Goal: Information Seeking & Learning: Learn about a topic

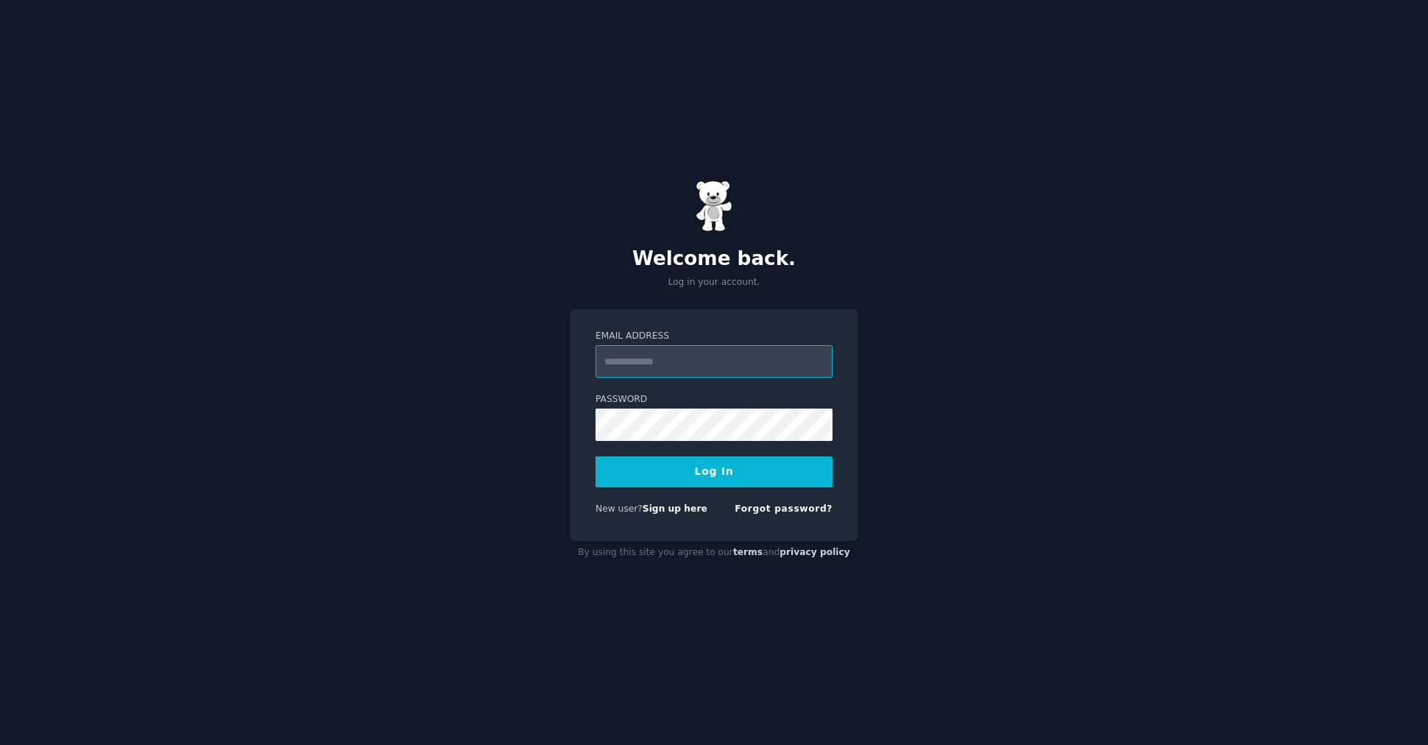
type input "**********"
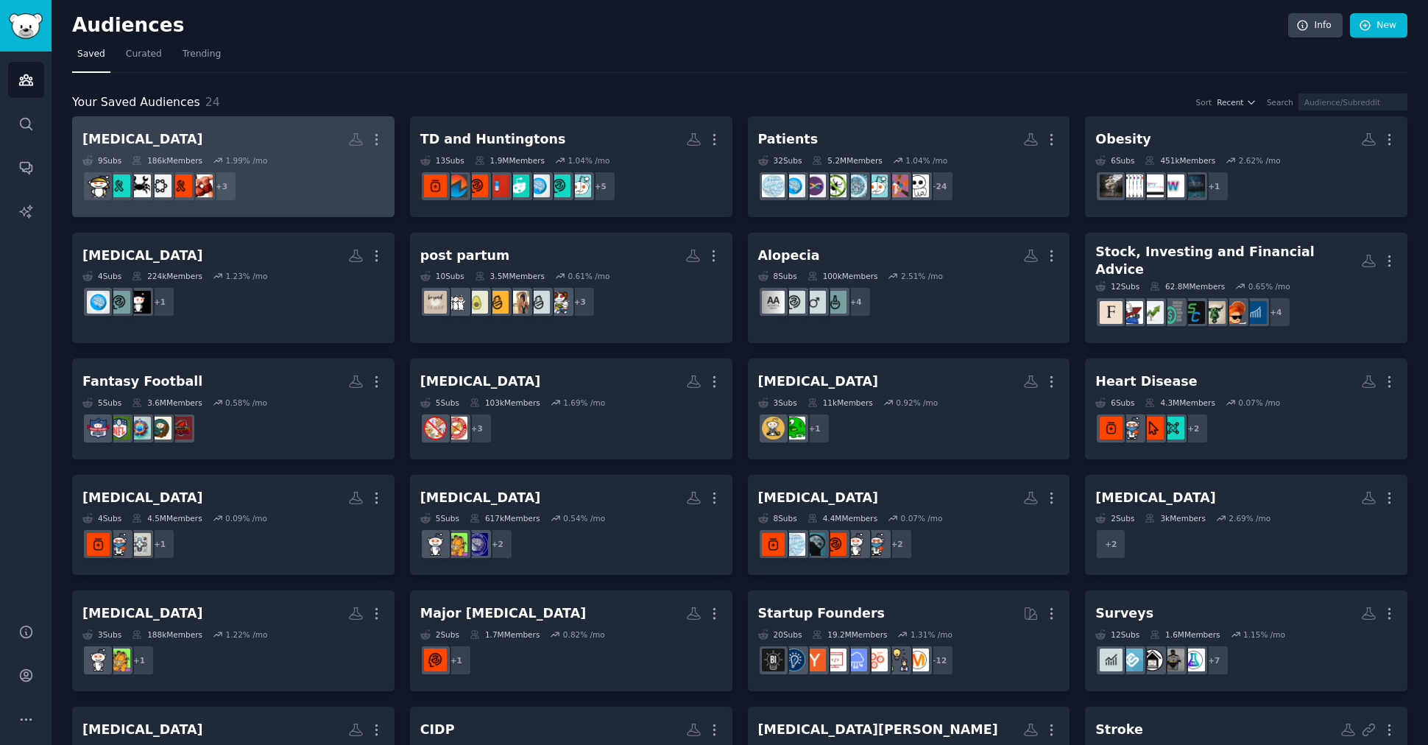
click at [274, 127] on h2 "Cancer More" at bounding box center [233, 140] width 302 height 26
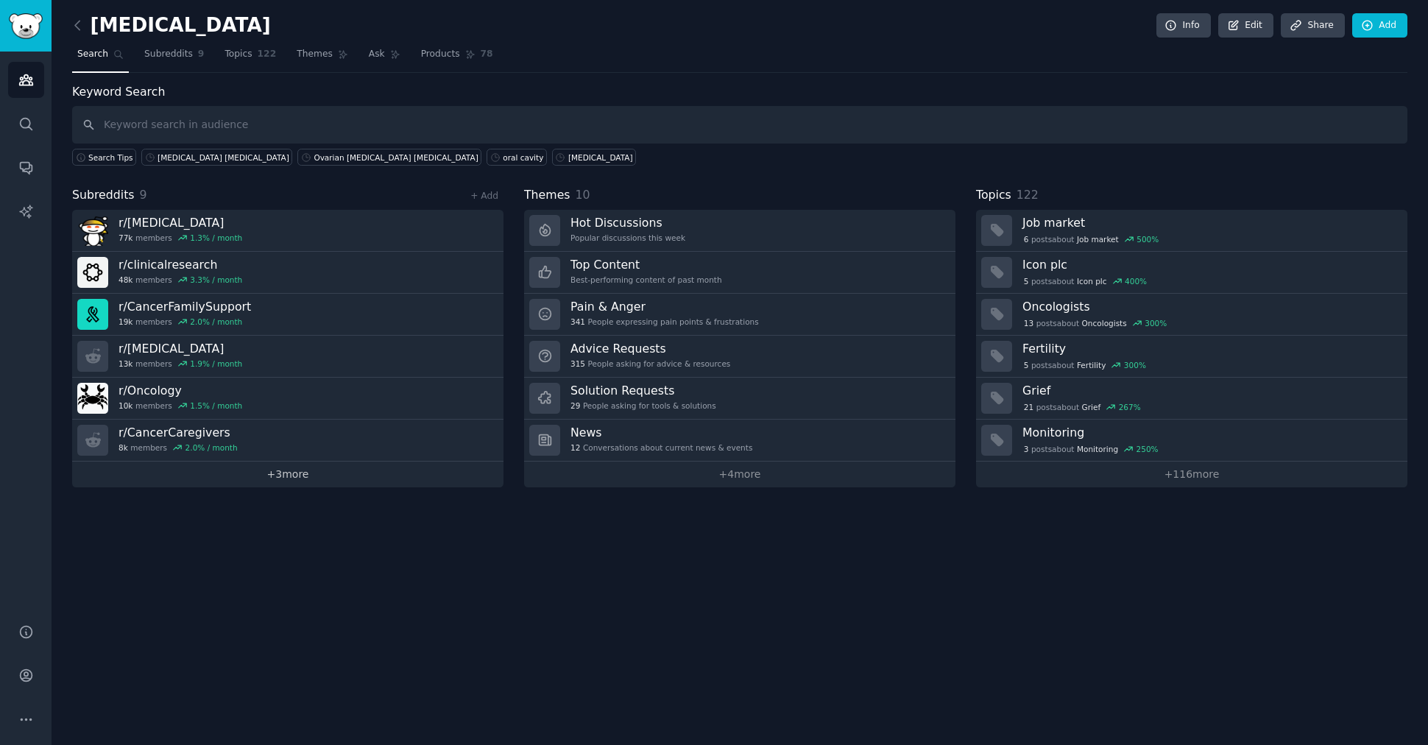
click at [308, 471] on link "+ 3 more" at bounding box center [287, 475] width 431 height 26
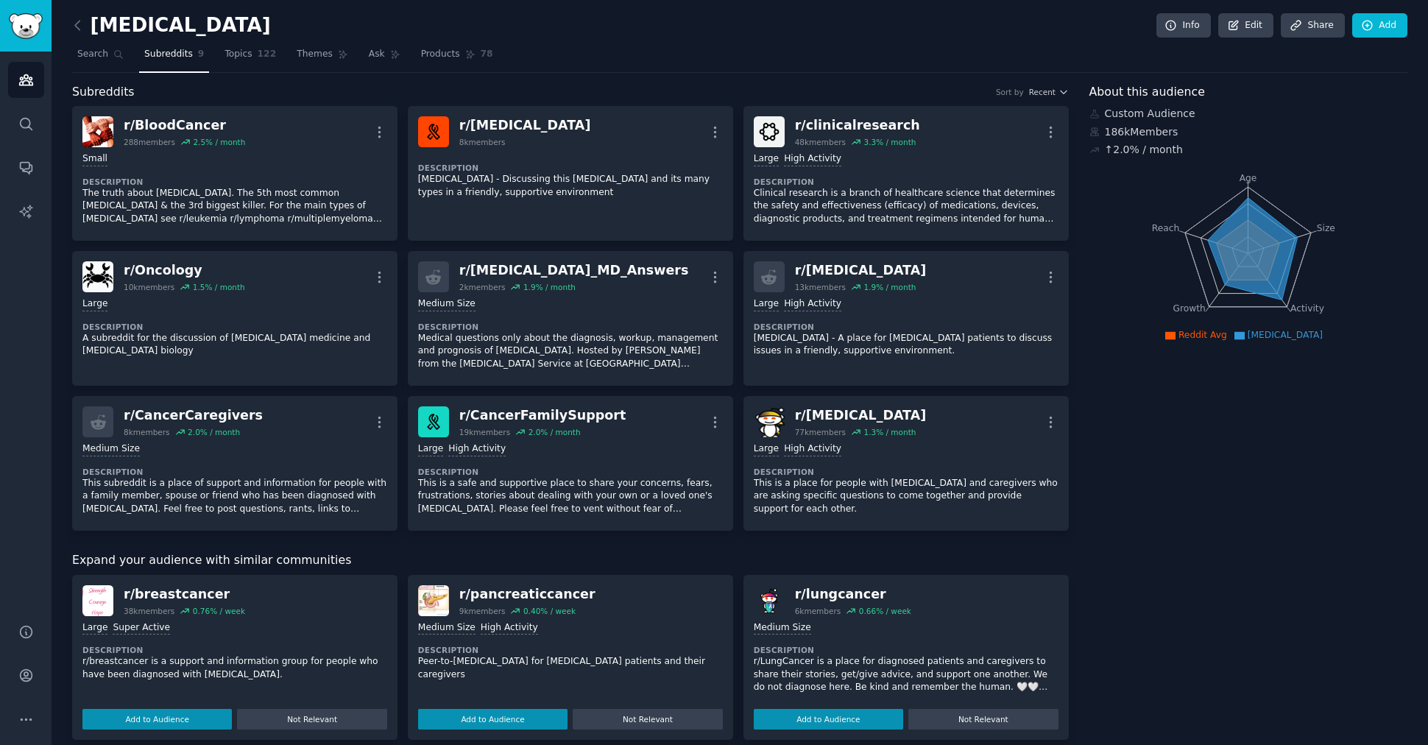
scroll to position [109, 0]
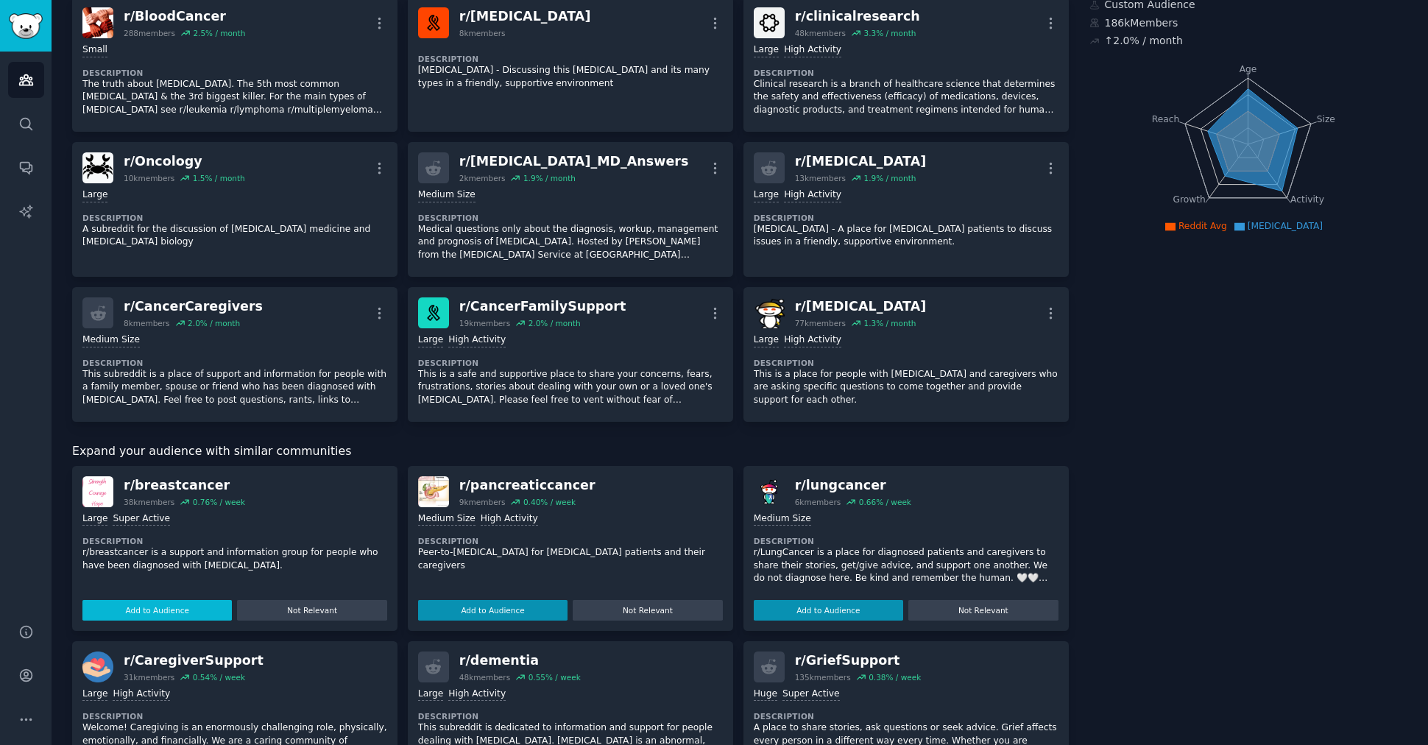
click at [187, 605] on button "Add to Audience" at bounding box center [156, 610] width 149 height 21
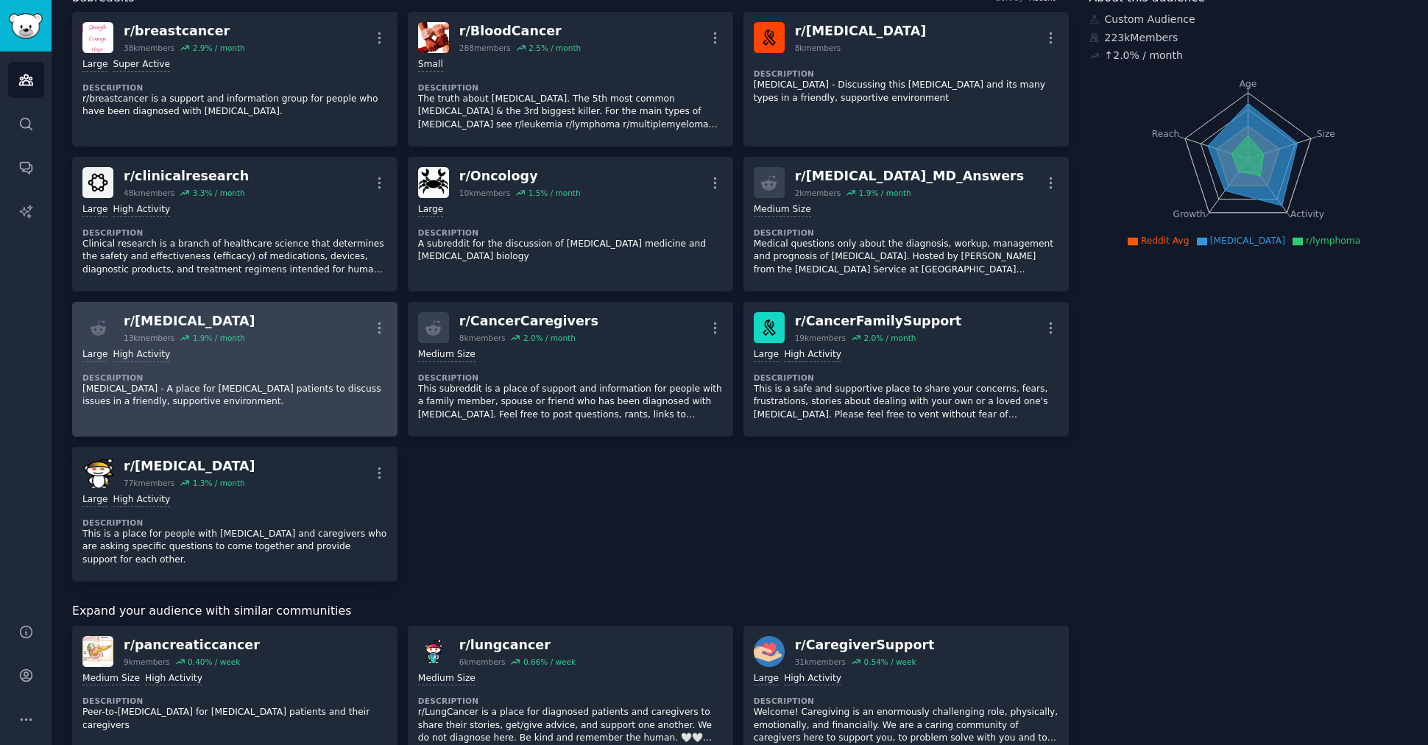
scroll to position [0, 0]
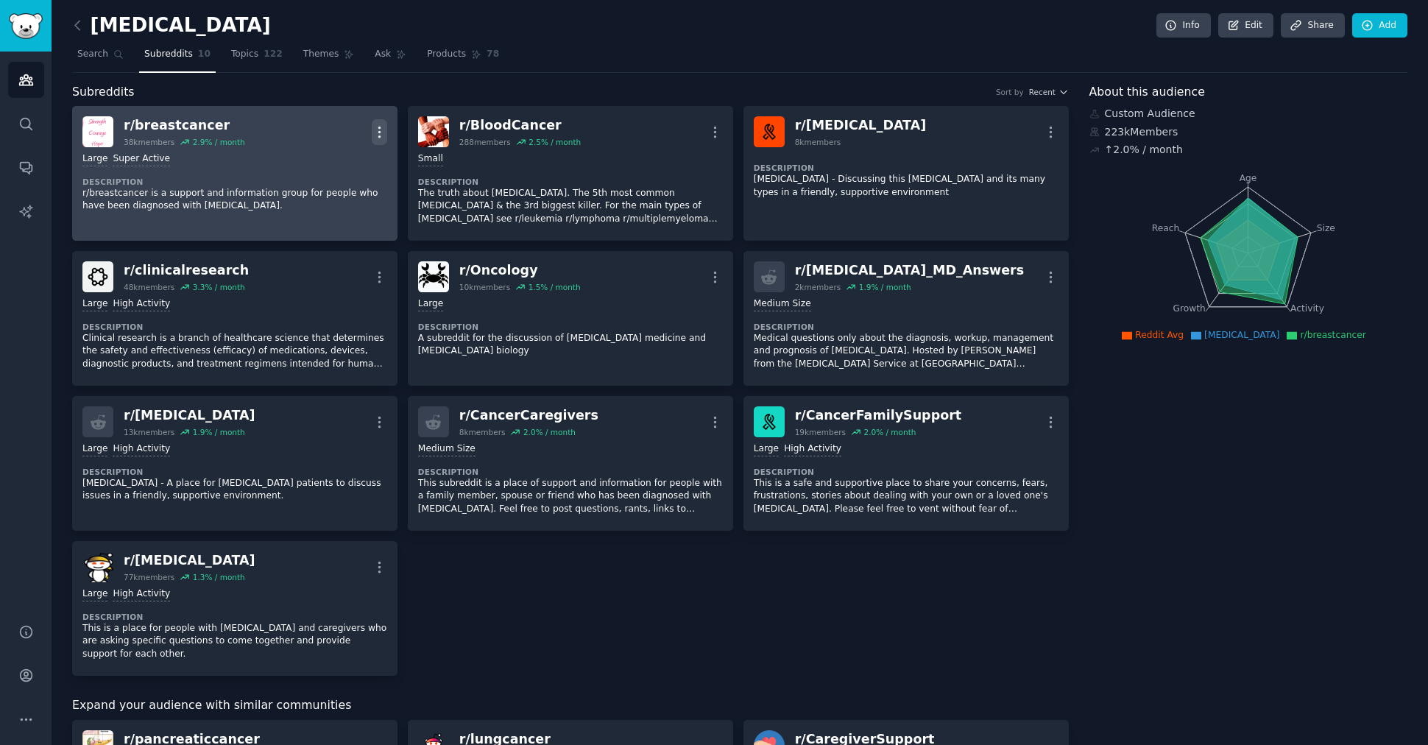
click at [378, 127] on icon "button" at bounding box center [378, 132] width 1 height 10
click at [237, 122] on div "r/ breastcancer" at bounding box center [184, 125] width 121 height 18
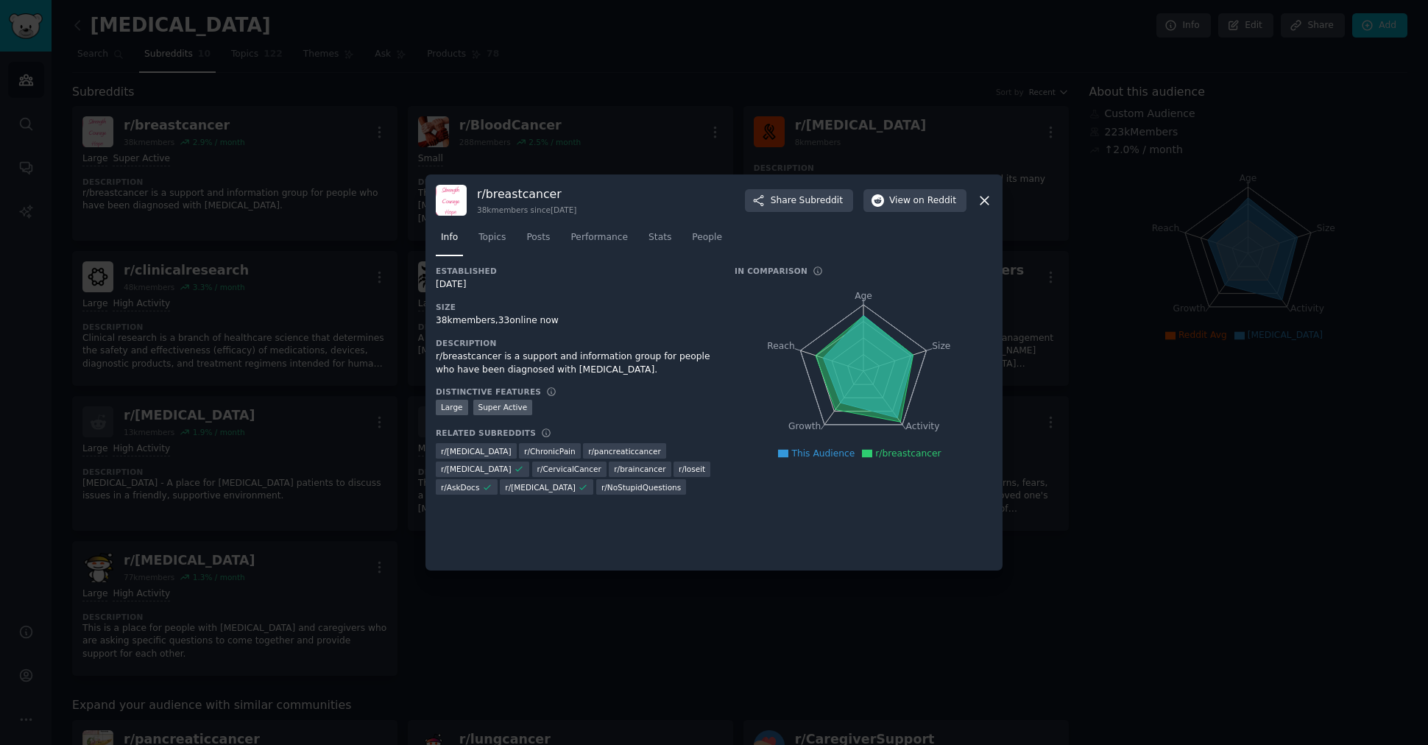
click at [985, 195] on icon at bounding box center [984, 200] width 15 height 15
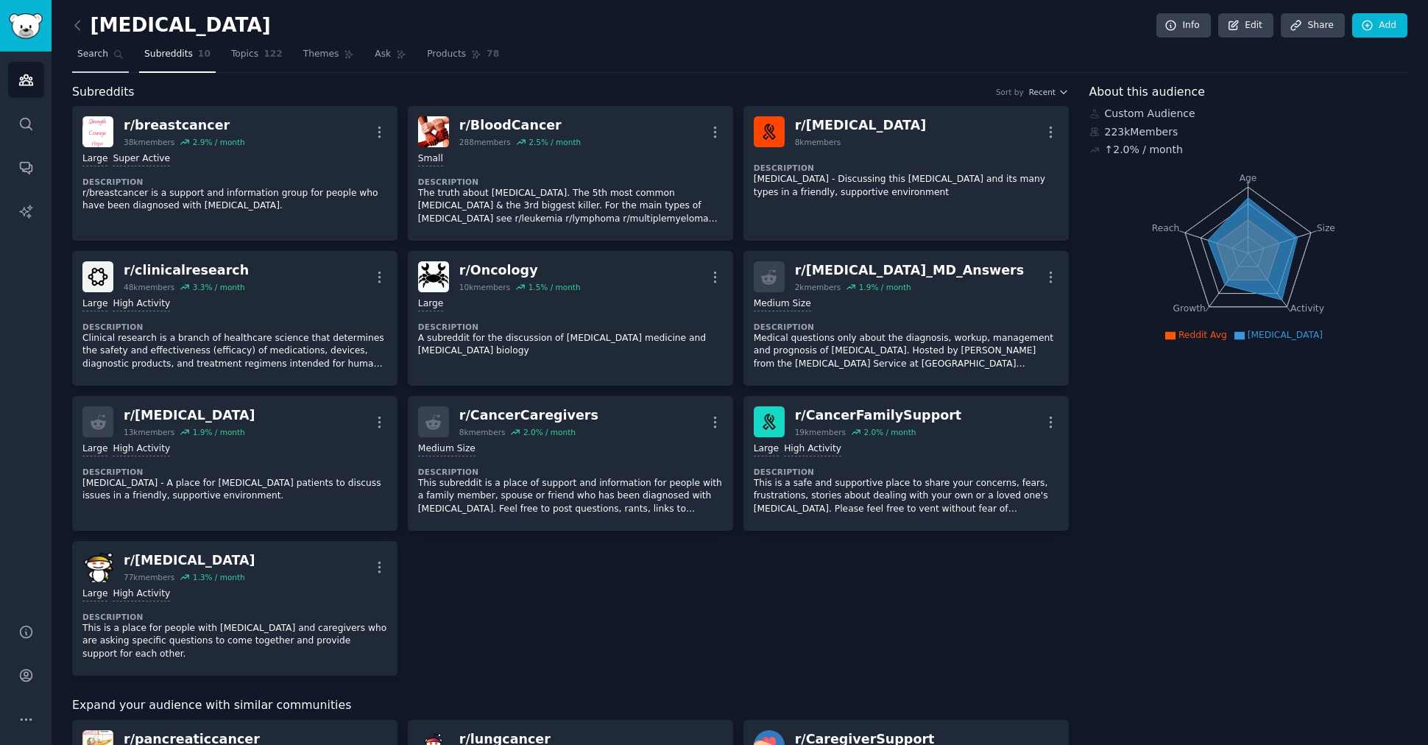
click at [113, 55] on icon at bounding box center [118, 54] width 10 height 10
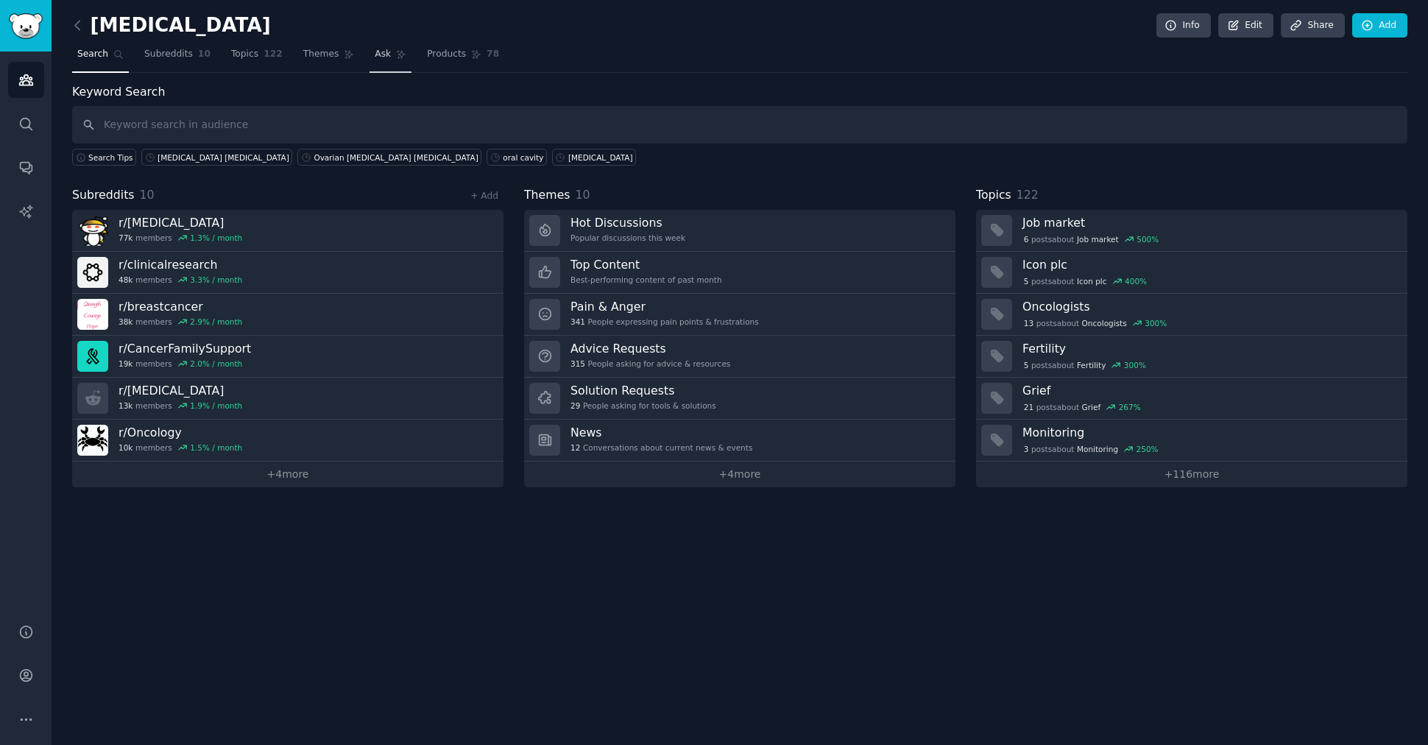
click at [375, 43] on link "Ask" at bounding box center [391, 58] width 42 height 30
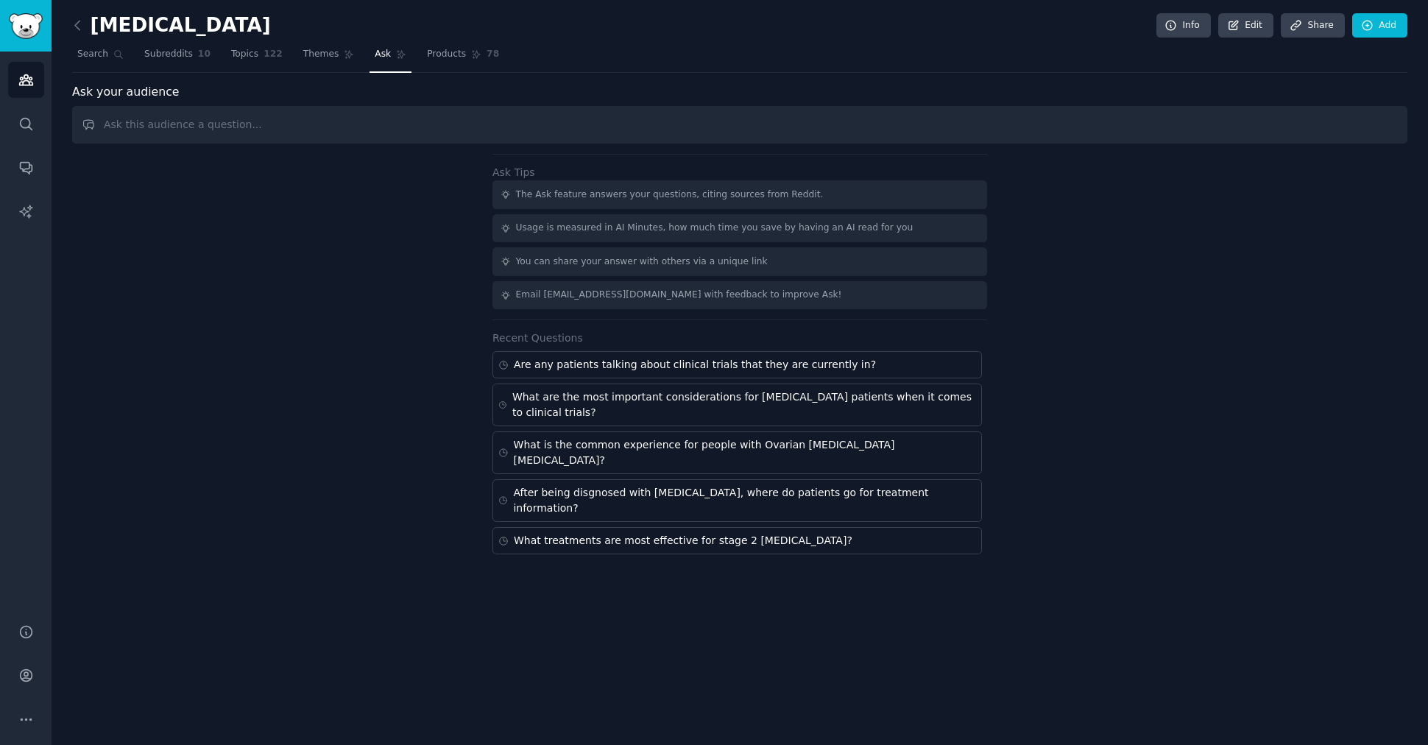
click at [238, 123] on input "text" at bounding box center [740, 125] width 1336 height 38
click at [114, 123] on input "clinical trial experiences, treatment decisions, and concerns about participati…" at bounding box center [740, 125] width 1336 height 38
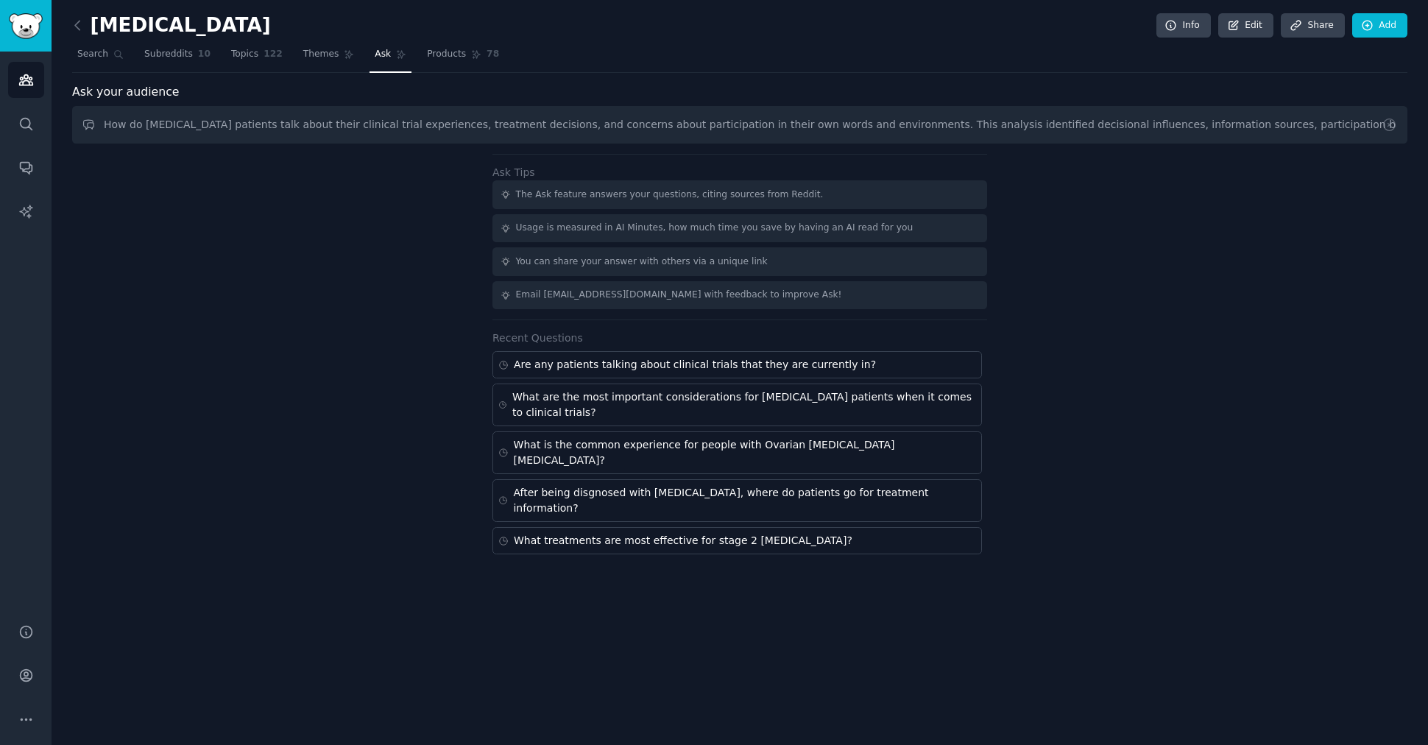
click at [881, 121] on input "How do breast cancer patients talk about their clinical trial experiences, trea…" at bounding box center [740, 125] width 1336 height 38
drag, startPoint x: 909, startPoint y: 122, endPoint x: 802, endPoint y: 121, distance: 107.5
click at [802, 121] on input "How do breast cancer patients talk about their clinical trial experiences, trea…" at bounding box center [740, 125] width 1336 height 38
click at [1290, 127] on input "How do breast cancer patients talk about their clinical trial experiences, trea…" at bounding box center [740, 125] width 1336 height 38
type input "How do breast cancer patients talk about their clinical trial experiences, trea…"
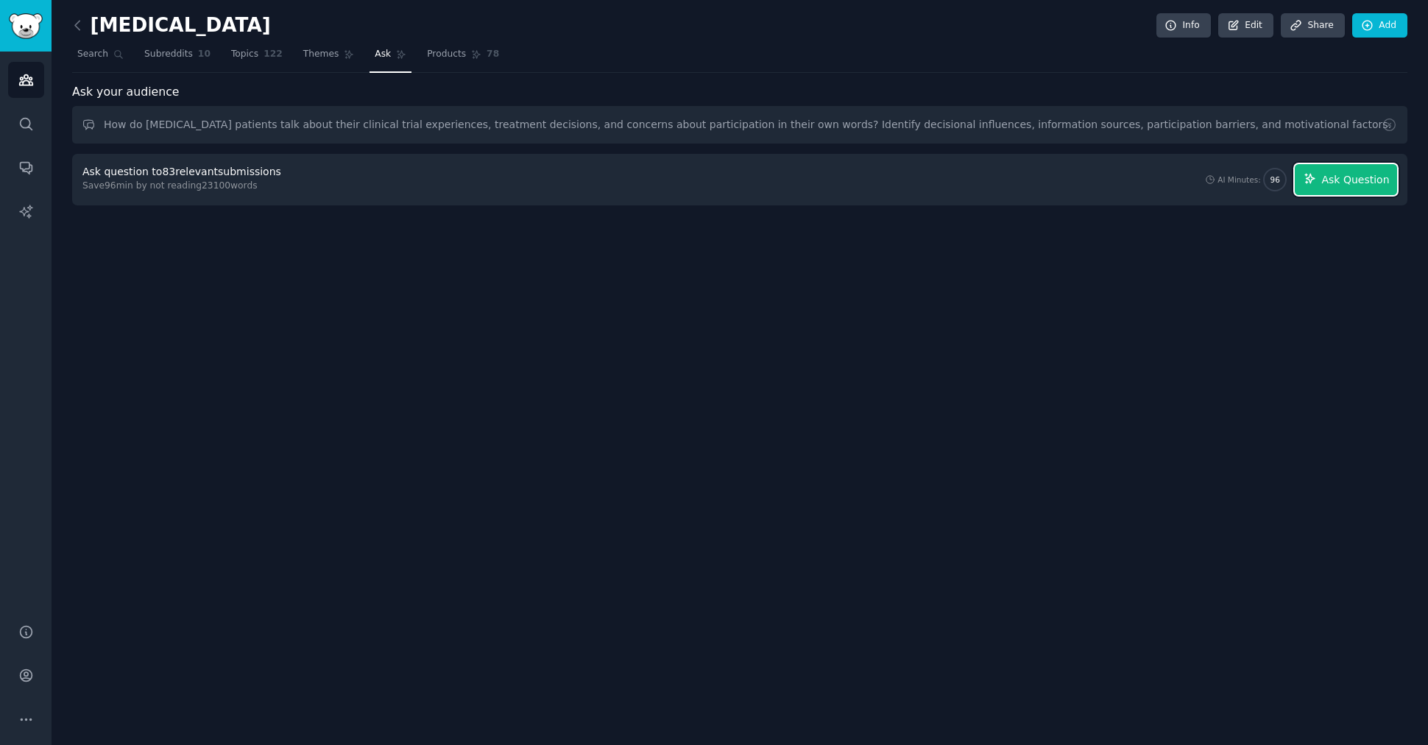
click at [1357, 177] on span "Ask Question" at bounding box center [1356, 179] width 68 height 15
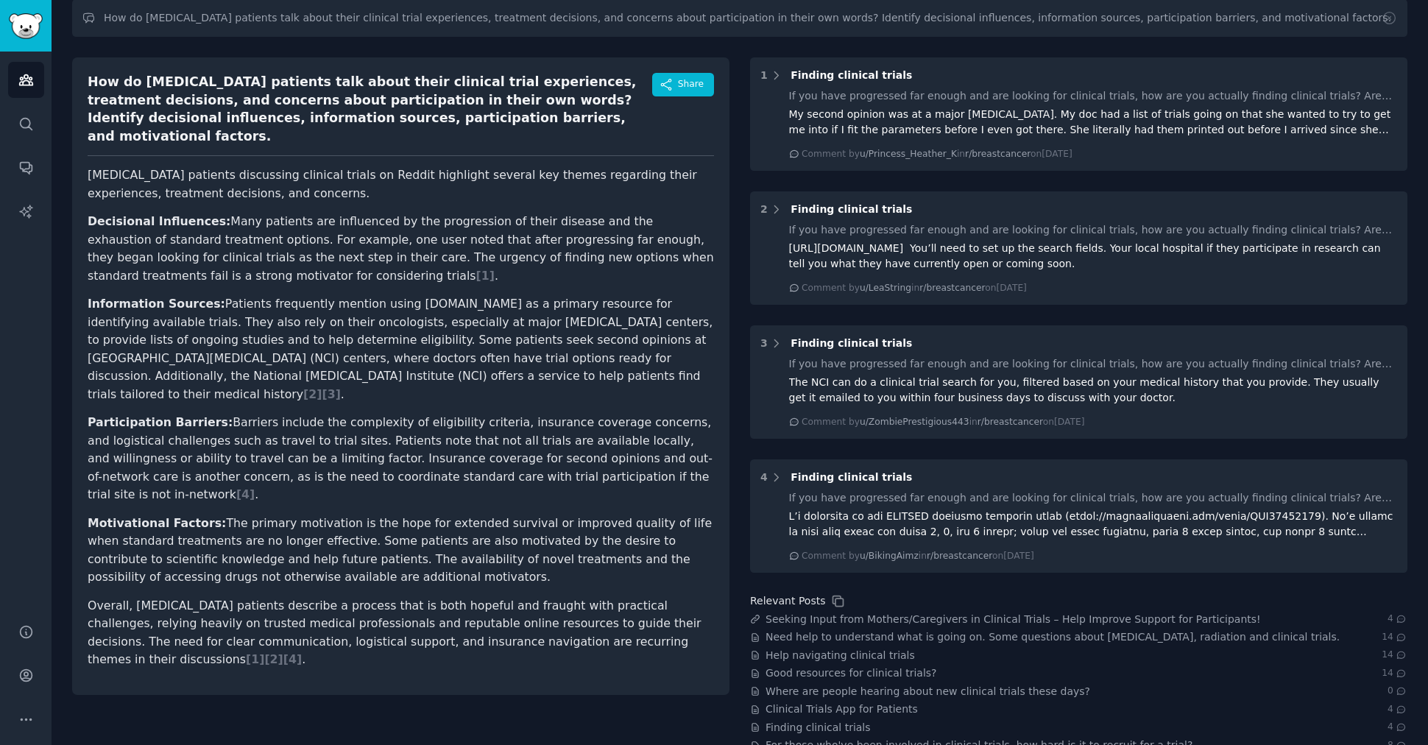
scroll to position [106, 0]
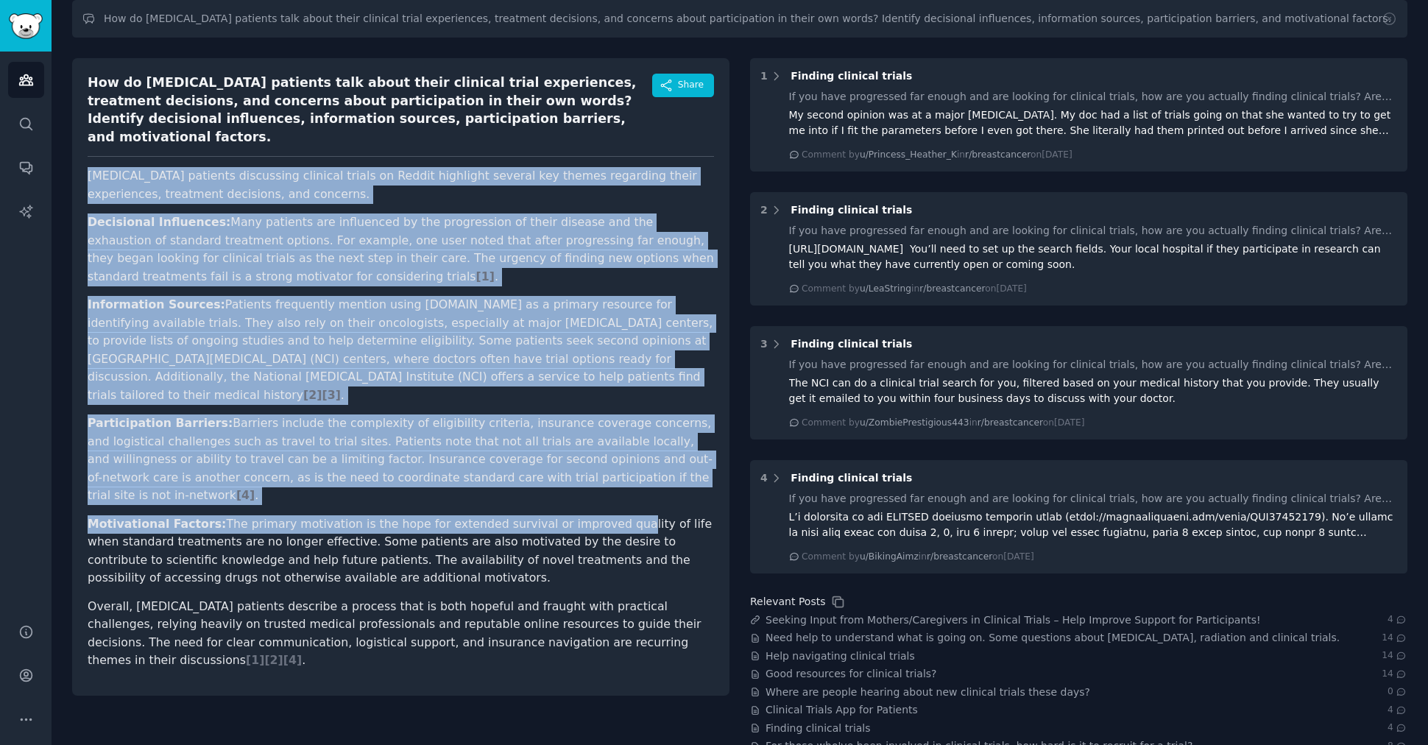
drag, startPoint x: 90, startPoint y: 156, endPoint x: 588, endPoint y: 462, distance: 584.4
click at [588, 462] on article "Breast cancer patients discussing clinical trials on Reddit highlight several k…" at bounding box center [401, 418] width 627 height 503
click at [484, 434] on p "Participation Barriers: Barriers include the complexity of eligibility criteria…" at bounding box center [401, 460] width 627 height 91
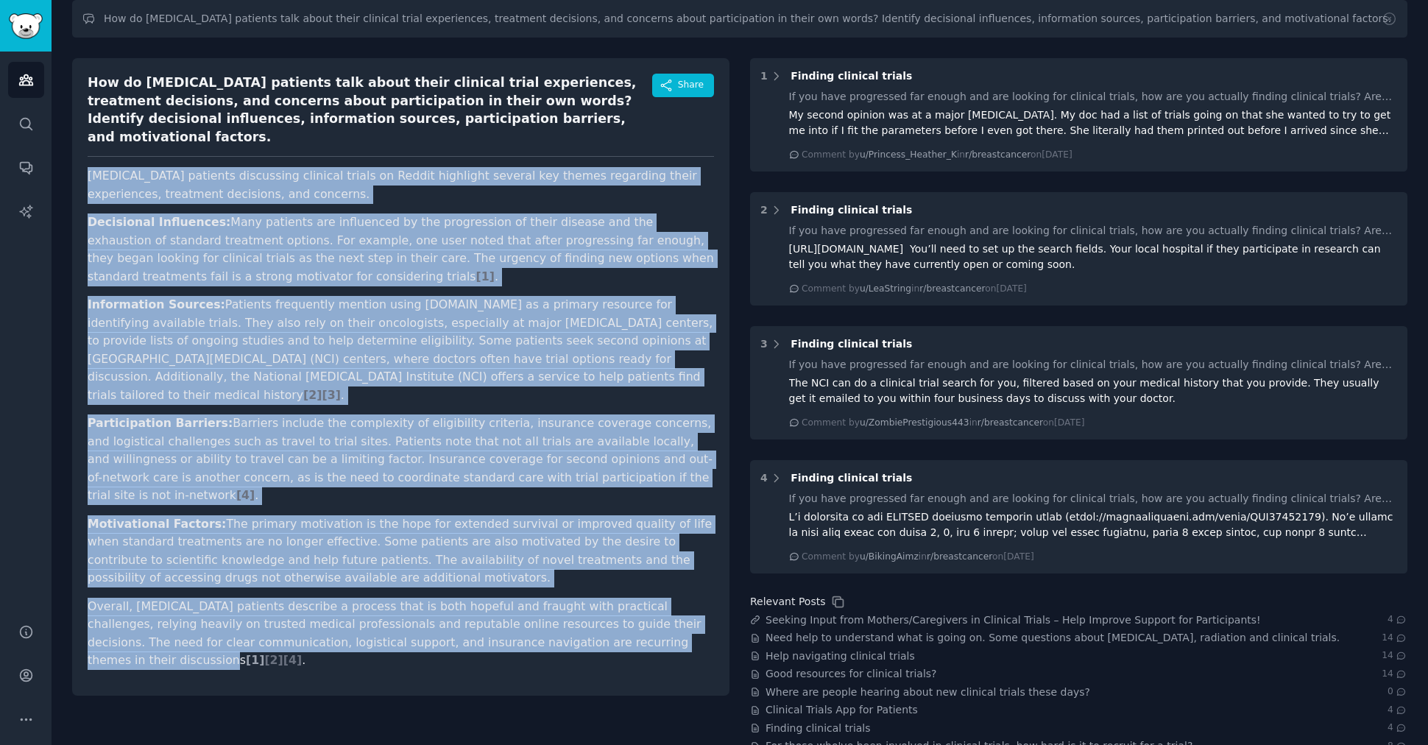
drag, startPoint x: 89, startPoint y: 158, endPoint x: 618, endPoint y: 586, distance: 680.1
click at [618, 586] on article "Breast cancer patients discussing clinical trials on Reddit highlight several k…" at bounding box center [401, 418] width 627 height 503
copy article "Breast cancer patients discussing clinical trials on Reddit highlight several k…"
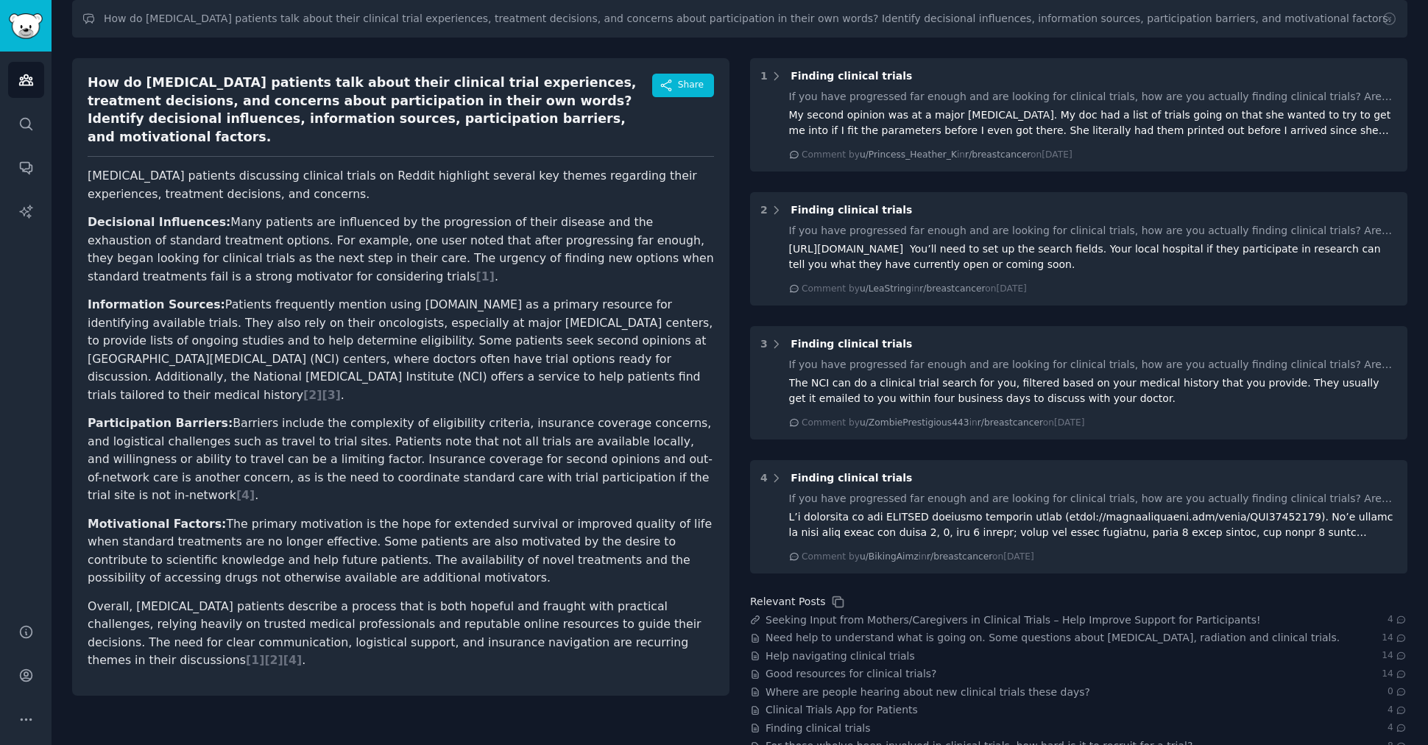
click at [88, 86] on div "How do breast cancer patients talk about their clinical trial experiences, trea…" at bounding box center [370, 110] width 565 height 72
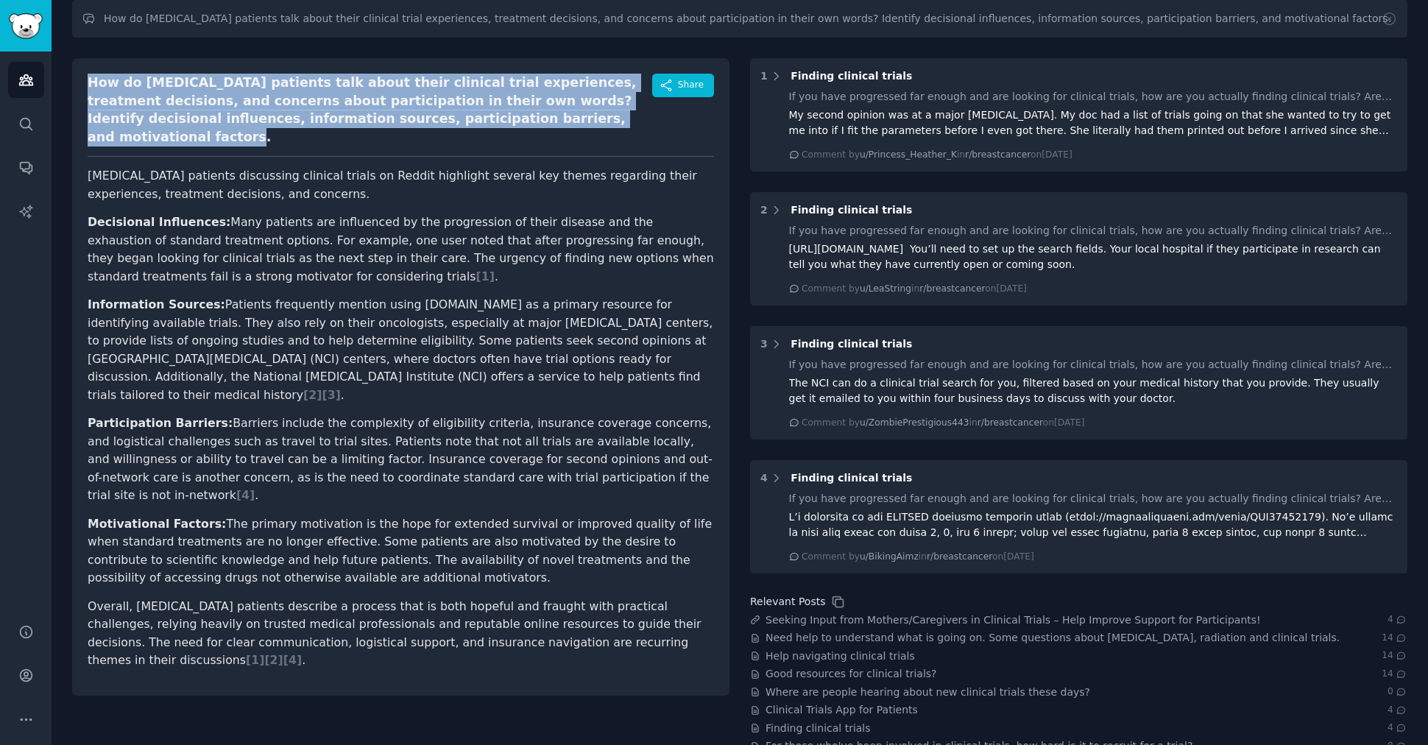
drag, startPoint x: 87, startPoint y: 82, endPoint x: 524, endPoint y: 124, distance: 439.3
click at [524, 124] on div "How do breast cancer patients talk about their clinical trial experiences, trea…" at bounding box center [370, 110] width 565 height 72
copy div "How do breast cancer patients talk about their clinical trial experiences, trea…"
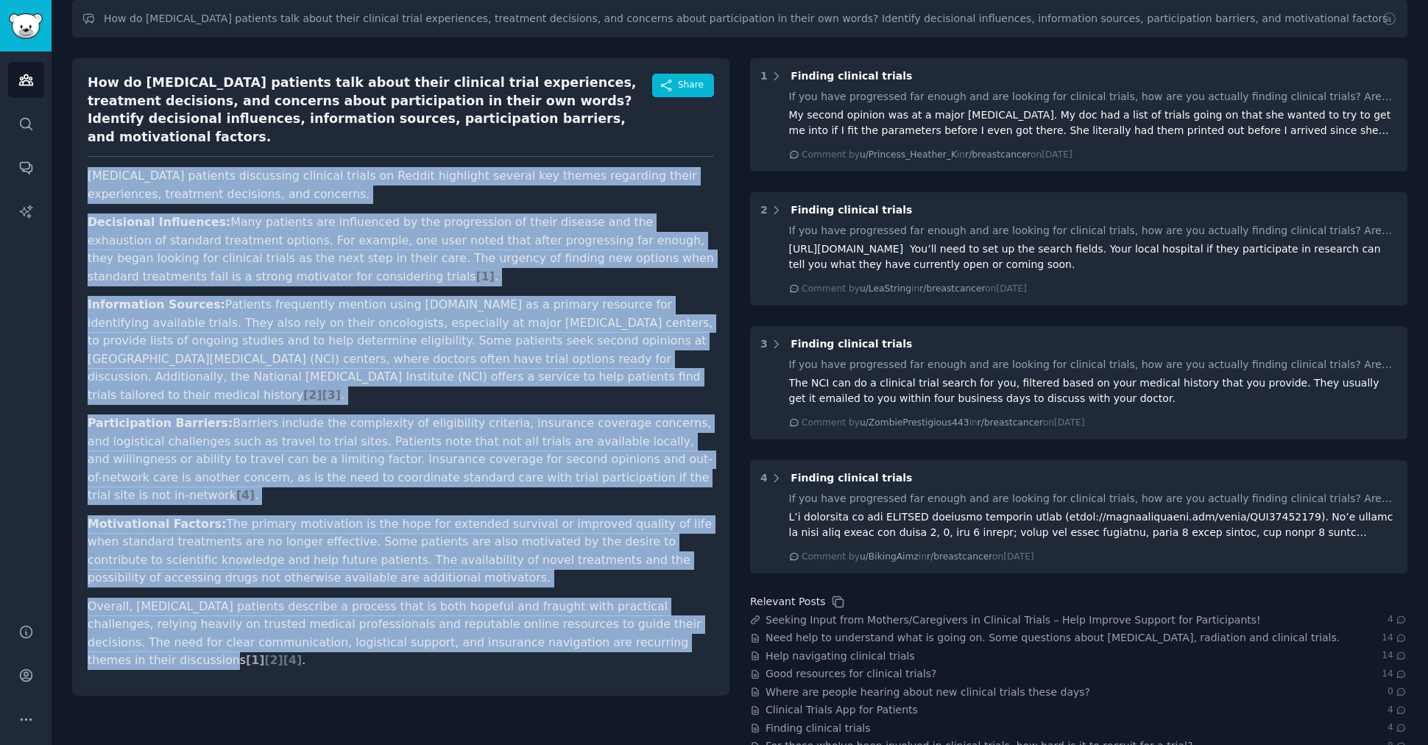
drag, startPoint x: 88, startPoint y: 158, endPoint x: 619, endPoint y: 587, distance: 683.3
click at [619, 587] on article "Breast cancer patients discussing clinical trials on Reddit highlight several k…" at bounding box center [401, 418] width 627 height 503
copy article "Breast cancer patients discussing clinical trials on Reddit highlight several k…"
